Goal: Information Seeking & Learning: Understand process/instructions

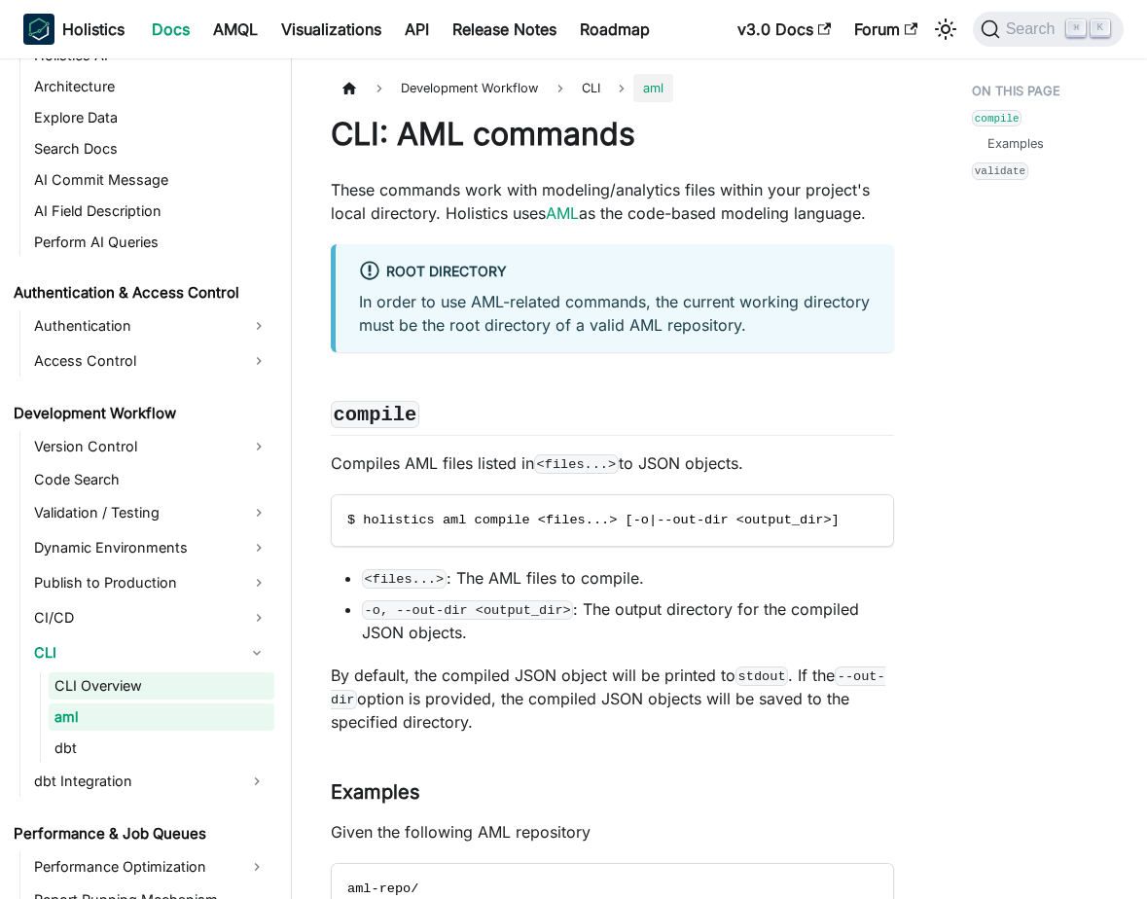
click at [165, 675] on link "CLI Overview" at bounding box center [162, 685] width 226 height 27
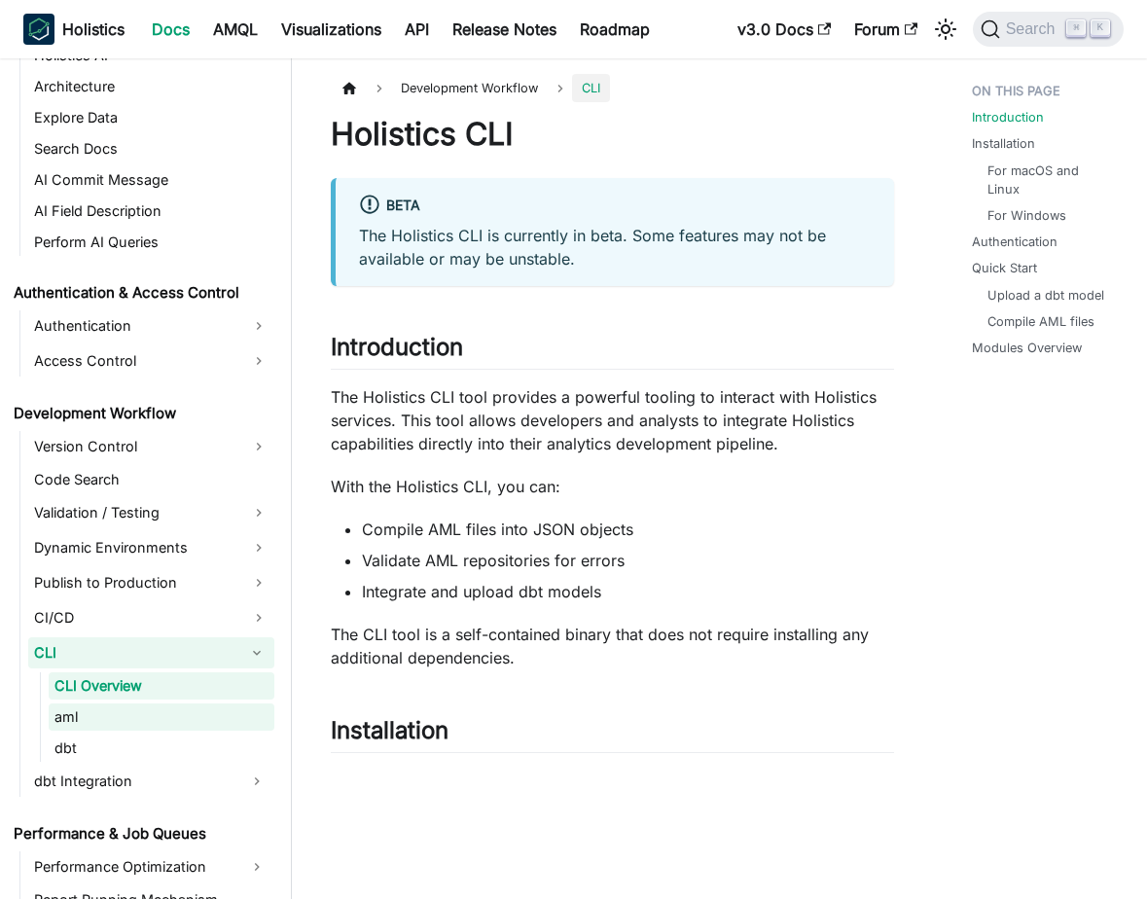
click at [171, 713] on link "aml" at bounding box center [162, 716] width 226 height 27
